Goal: Navigation & Orientation: Find specific page/section

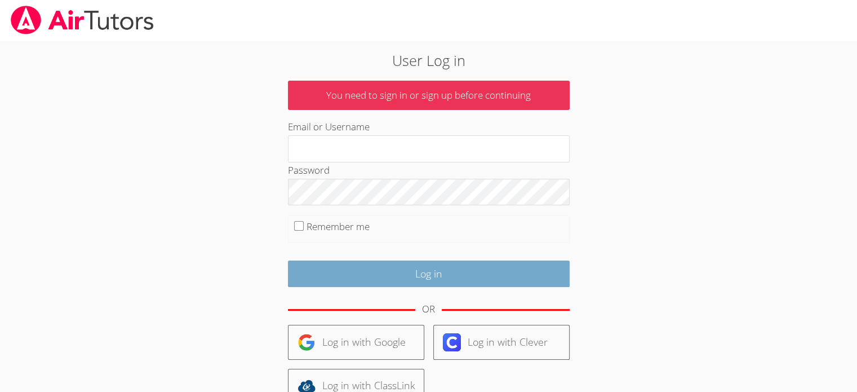
type input "[EMAIL_ADDRESS][DOMAIN_NAME]"
click at [417, 271] on input "Log in" at bounding box center [429, 273] width 282 height 26
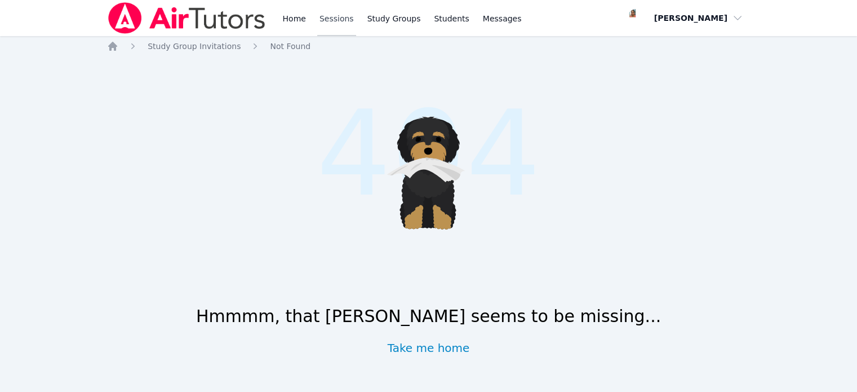
click at [320, 15] on link "Sessions" at bounding box center [336, 18] width 39 height 36
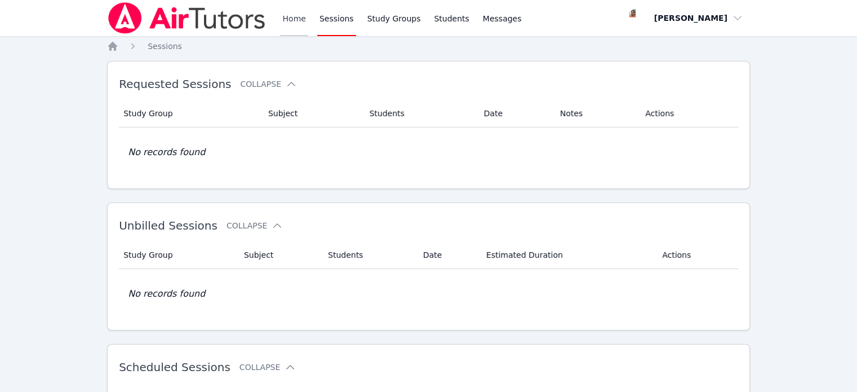
click at [299, 17] on link "Home" at bounding box center [294, 18] width 28 height 36
